Goal: Information Seeking & Learning: Learn about a topic

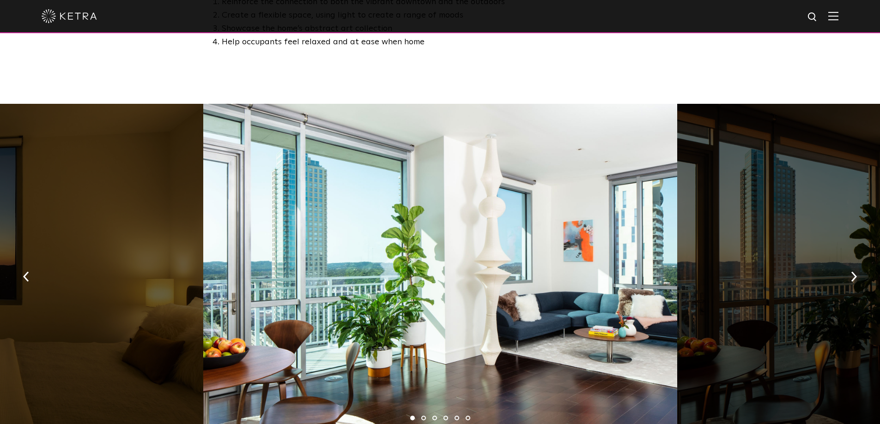
scroll to position [600, 0]
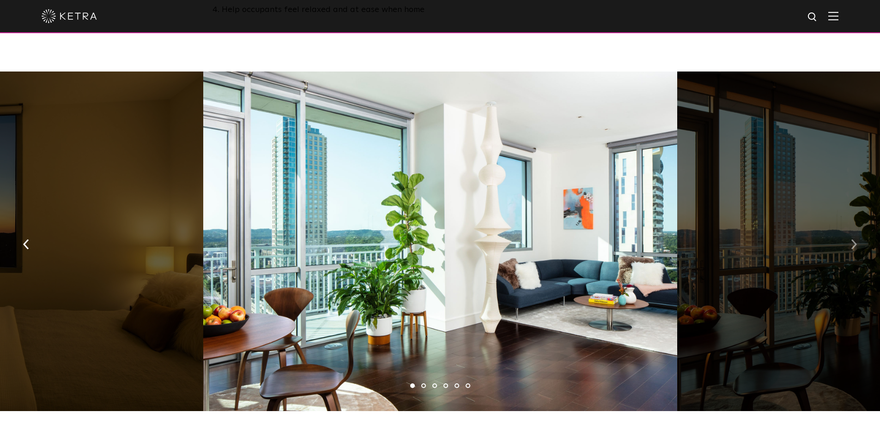
click at [852, 228] on button "button" at bounding box center [854, 244] width 20 height 32
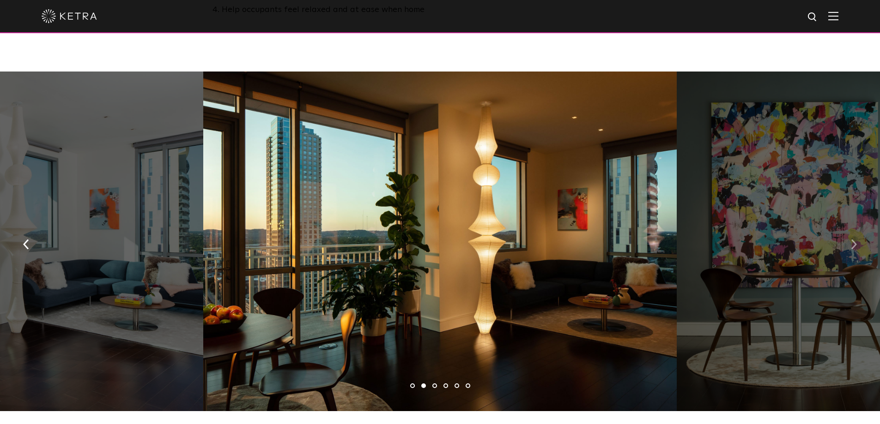
click at [851, 239] on img "button" at bounding box center [854, 244] width 6 height 10
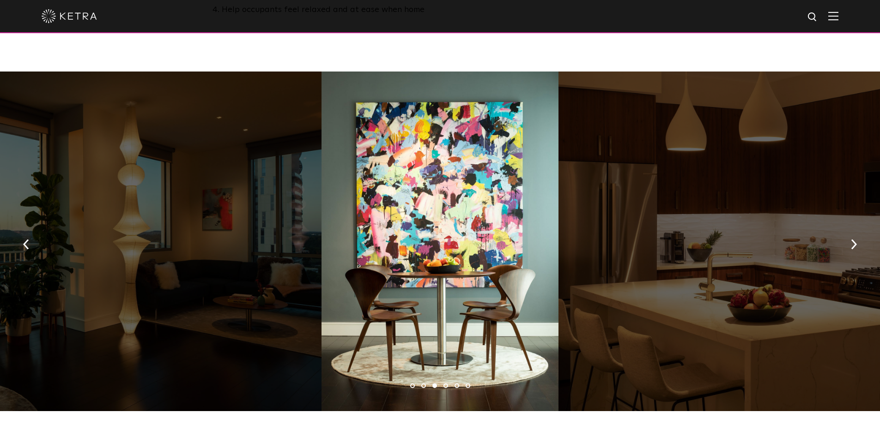
click at [5, 218] on div at bounding box center [85, 241] width 474 height 339
click at [23, 228] on button "button" at bounding box center [26, 244] width 20 height 32
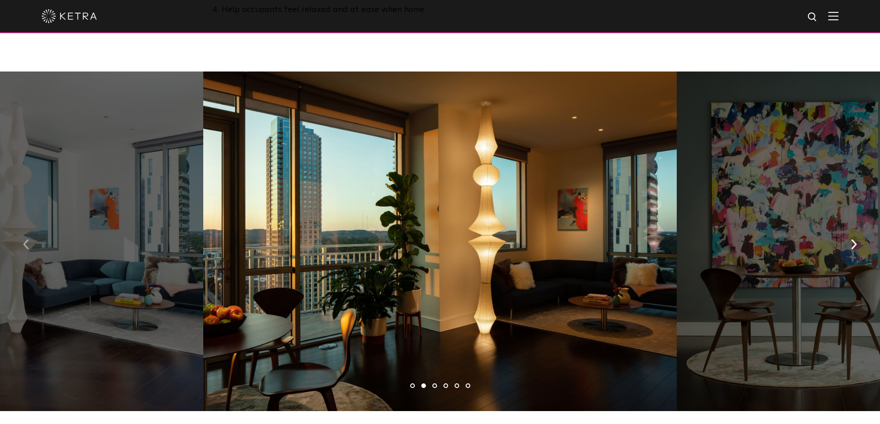
click at [26, 239] on img "button" at bounding box center [26, 244] width 6 height 10
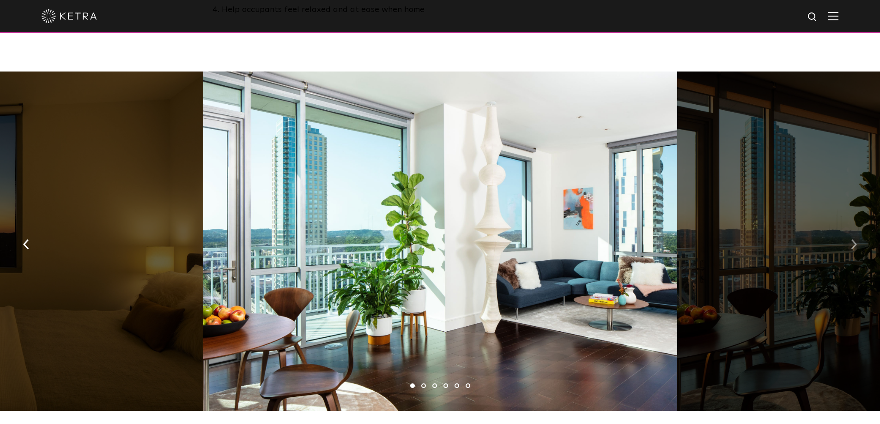
click at [849, 230] on button "button" at bounding box center [854, 244] width 20 height 32
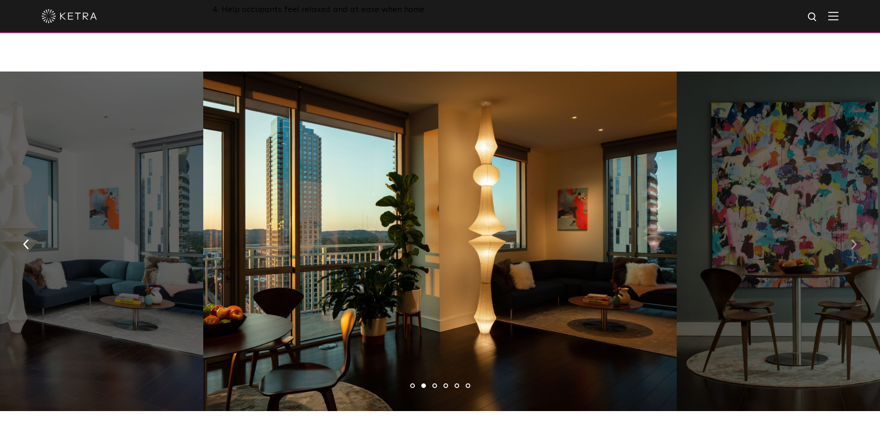
click at [849, 230] on button "button" at bounding box center [854, 244] width 20 height 32
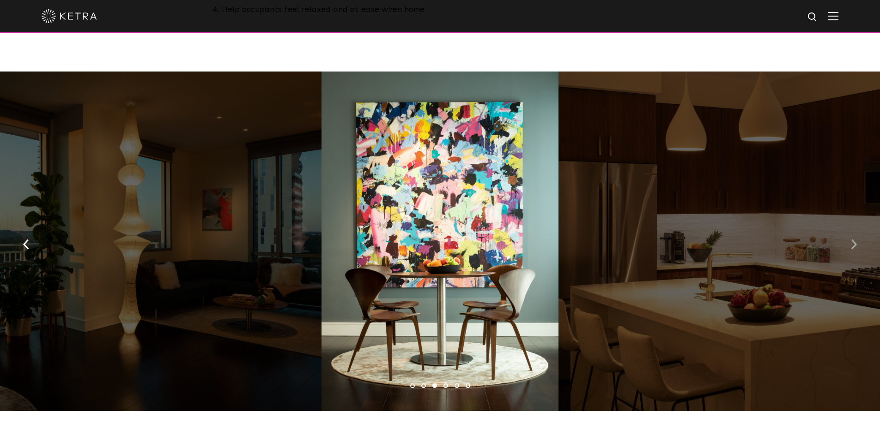
click at [849, 230] on button "button" at bounding box center [854, 244] width 20 height 32
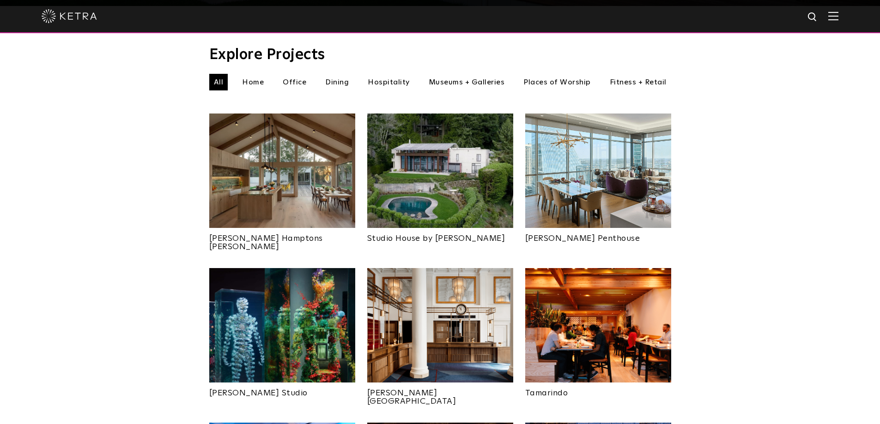
scroll to position [323, 0]
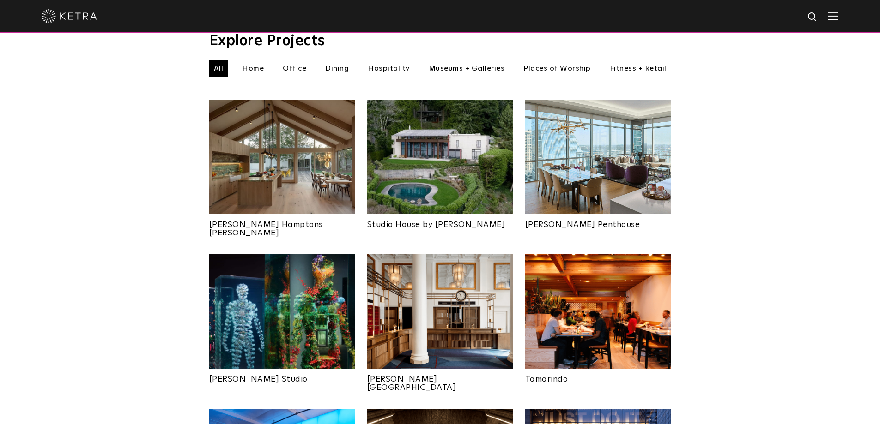
click at [315, 175] on img at bounding box center [282, 157] width 146 height 115
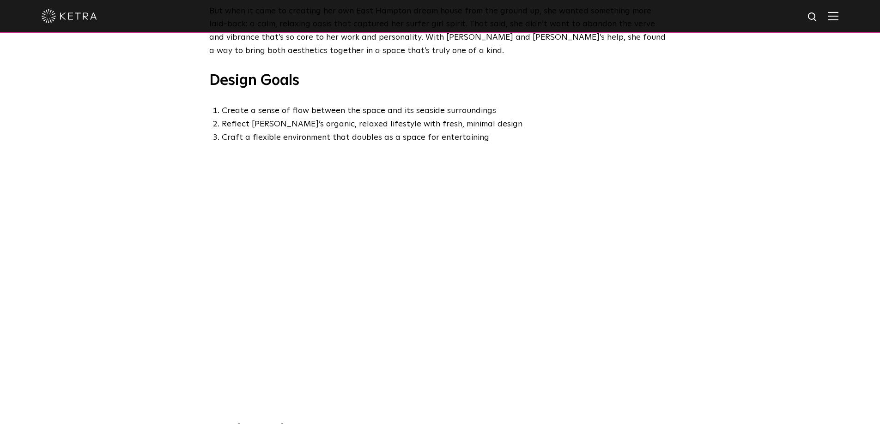
scroll to position [508, 0]
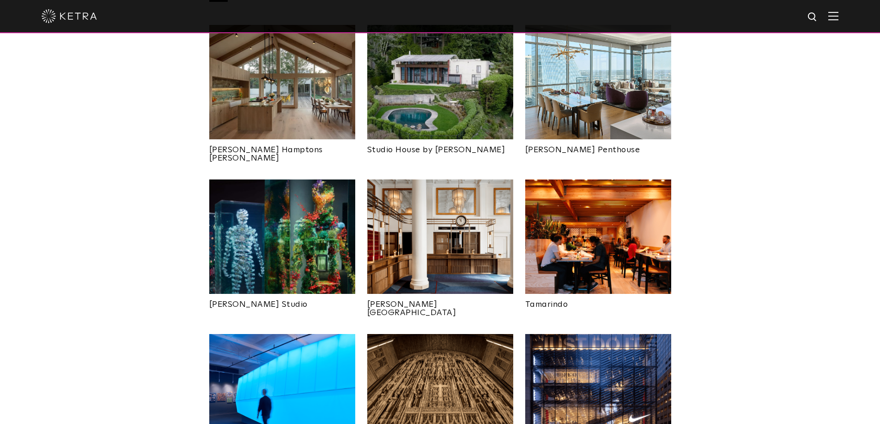
scroll to position [416, 0]
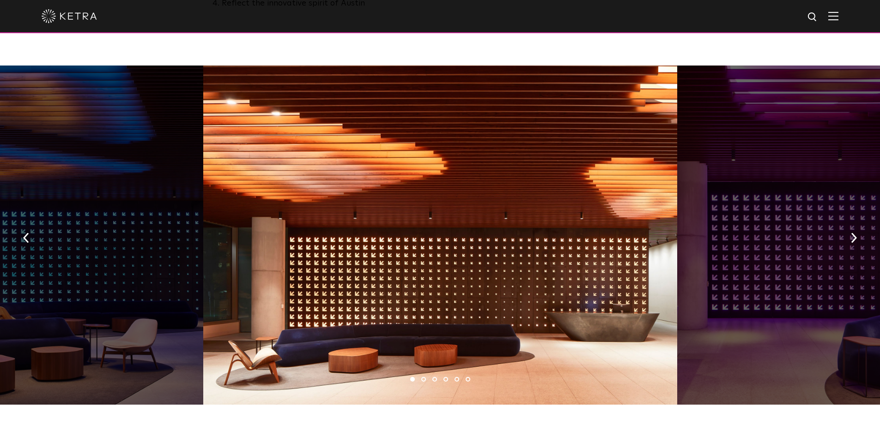
scroll to position [647, 0]
